Goal: Find specific page/section: Find specific page/section

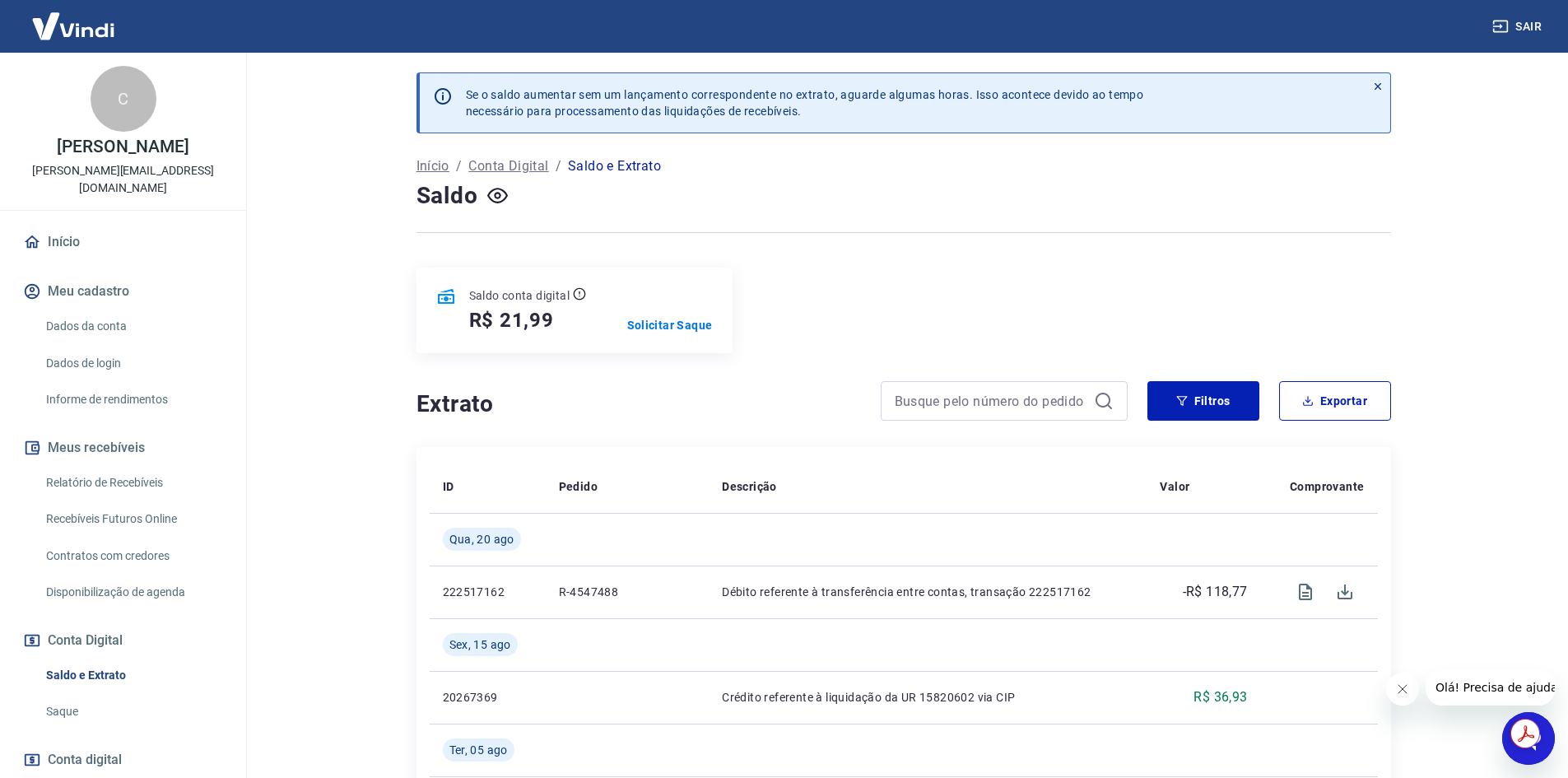
click at [1118, 224] on div at bounding box center [904, 233] width 974 height 41
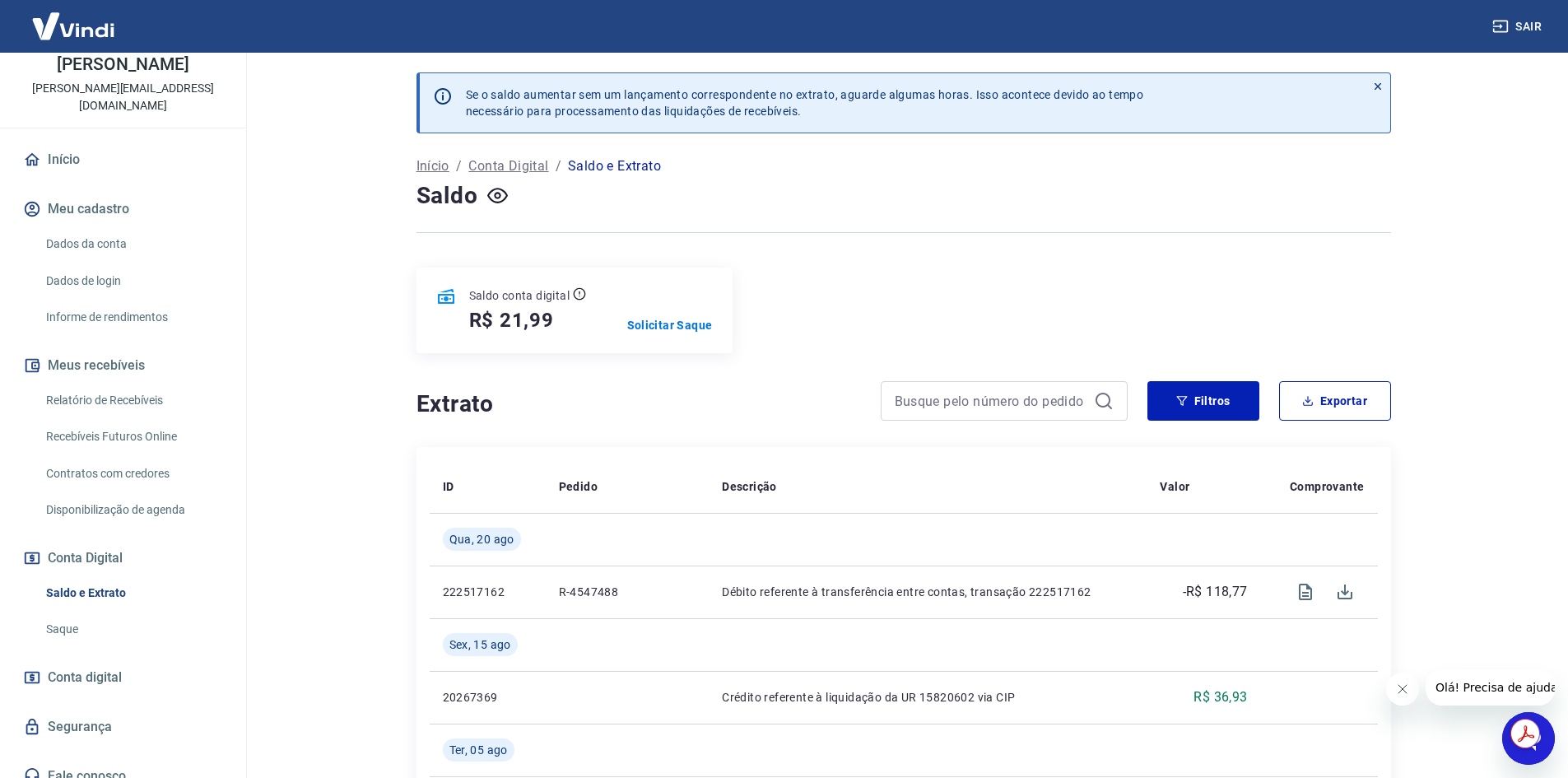
scroll to position [99, 0]
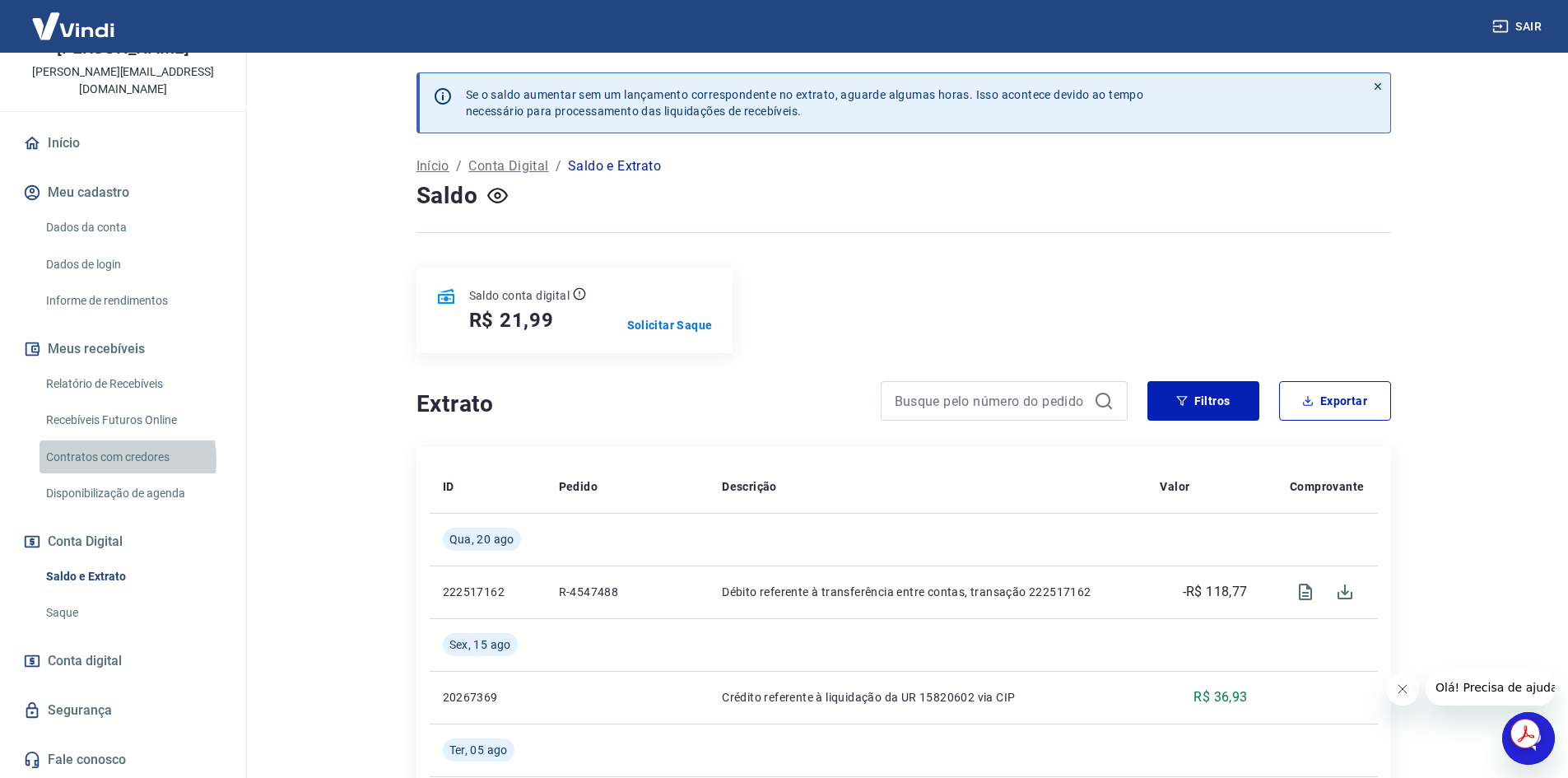
click at [110, 459] on link "Contratos com credores" at bounding box center [132, 457] width 187 height 34
